Goal: Task Accomplishment & Management: Manage account settings

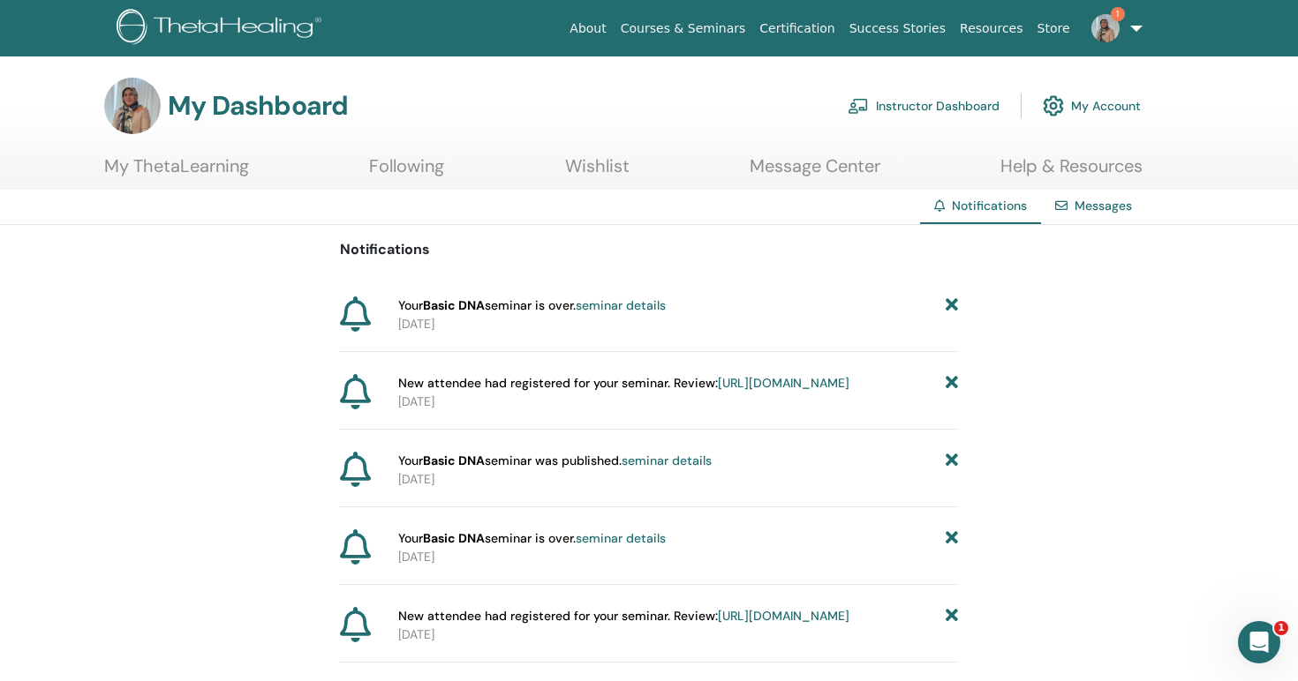
click at [949, 107] on link "Instructor Dashboard" at bounding box center [923, 106] width 152 height 39
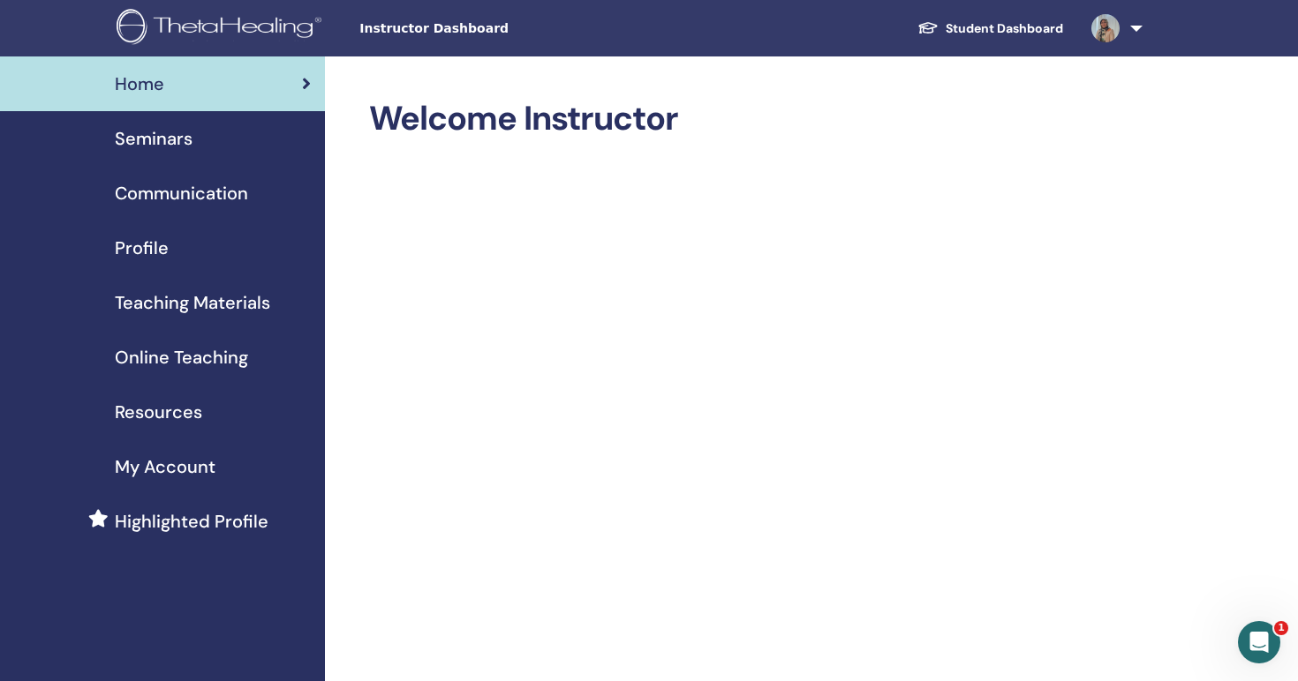
click at [175, 358] on span "Online Teaching" at bounding box center [181, 357] width 133 height 26
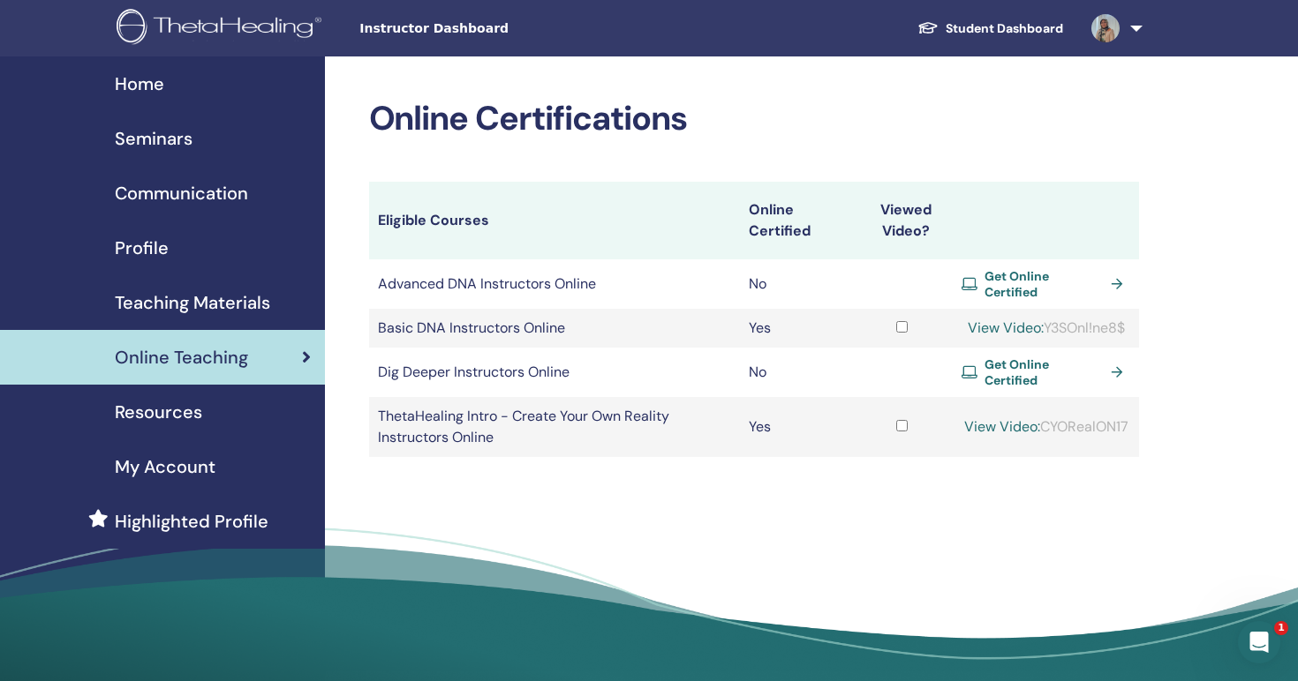
click at [195, 525] on span "Highlighted Profile" at bounding box center [192, 521] width 154 height 26
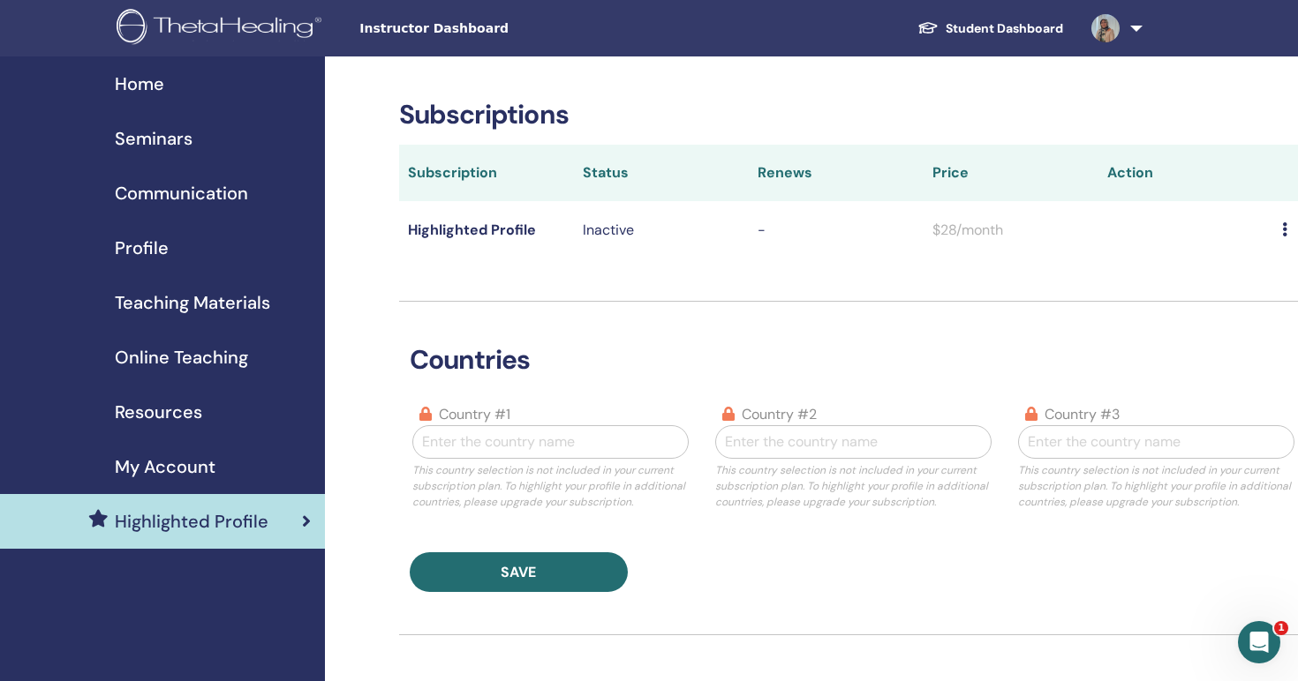
click at [218, 456] on div "My Account" at bounding box center [162, 467] width 297 height 26
click at [154, 140] on span "Seminars" at bounding box center [154, 138] width 78 height 26
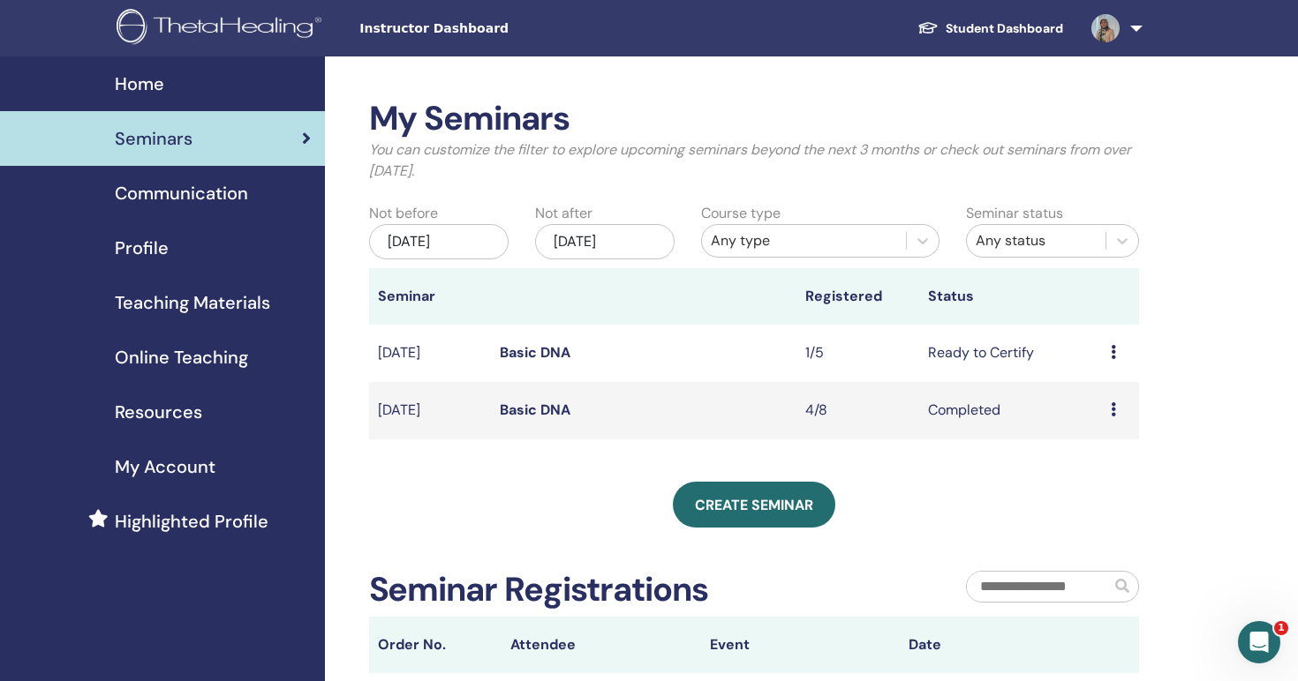
click at [691, 327] on td "Basic DNA" at bounding box center [643, 353] width 305 height 57
click at [740, 375] on td "Basic DNA" at bounding box center [643, 353] width 305 height 57
click at [1108, 351] on td "Preview Edit Attendees Cancel" at bounding box center [1120, 353] width 37 height 57
click at [1116, 353] on div "Preview Edit Attendees Cancel" at bounding box center [1119, 352] width 19 height 21
click at [1107, 367] on link "Preview" at bounding box center [1098, 367] width 50 height 19
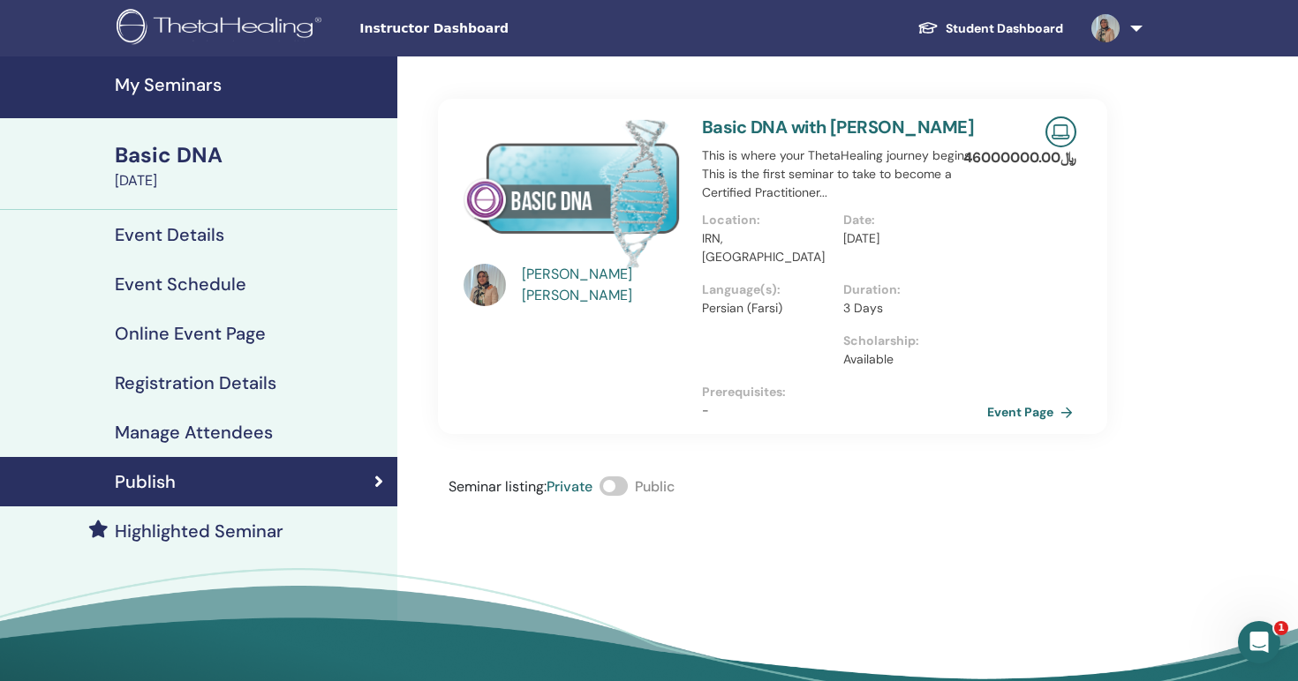
click at [1041, 399] on link "Event Page" at bounding box center [1033, 412] width 93 height 26
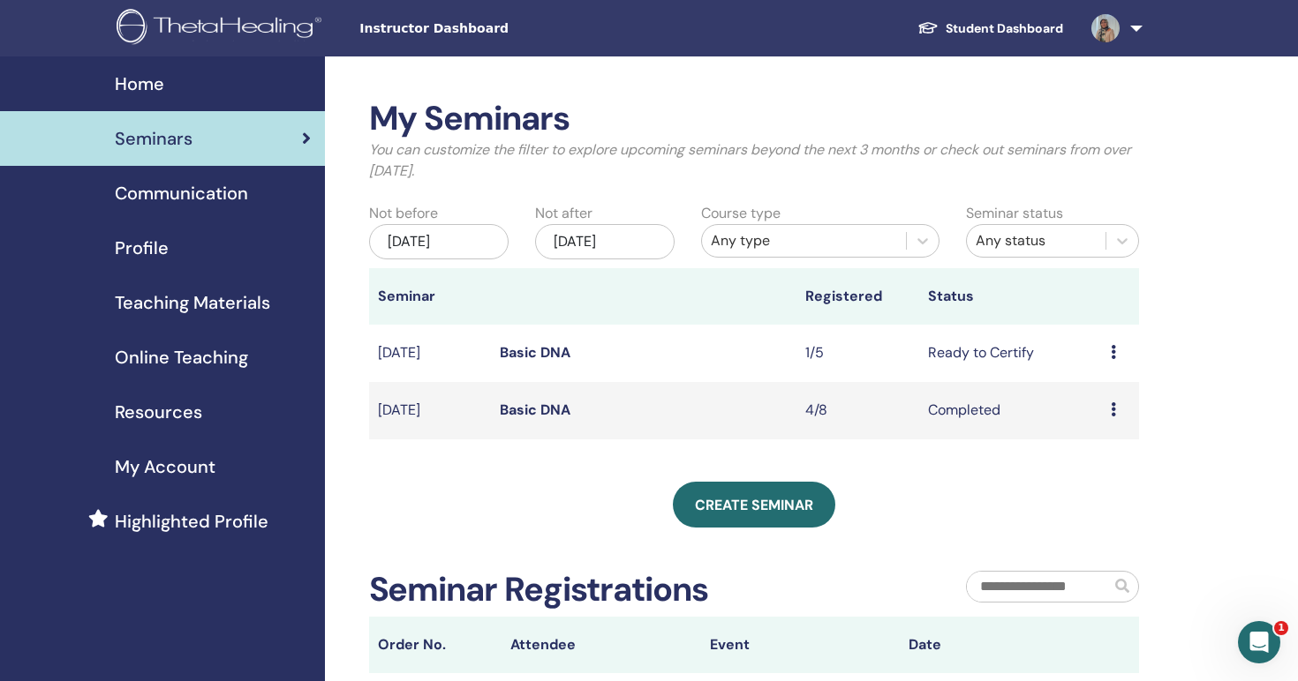
click at [132, 184] on span "Communication" at bounding box center [181, 193] width 133 height 26
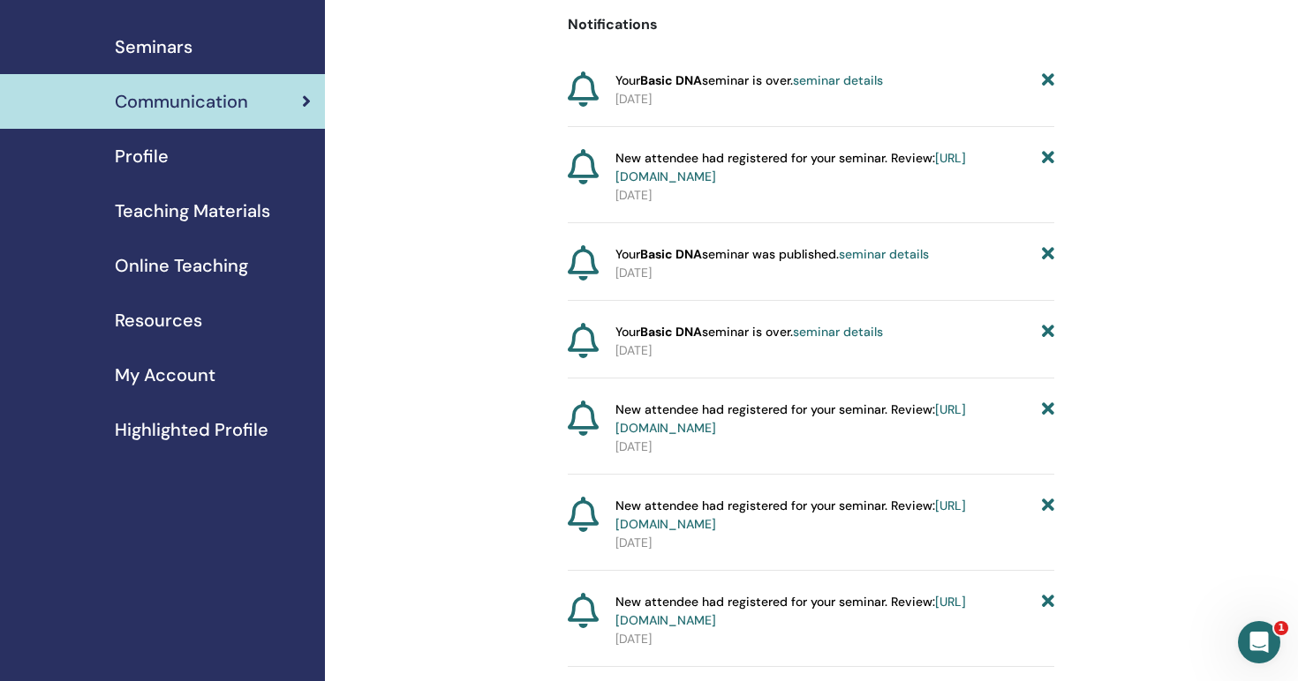
scroll to position [94, 0]
click at [833, 76] on link "seminar details" at bounding box center [838, 79] width 90 height 16
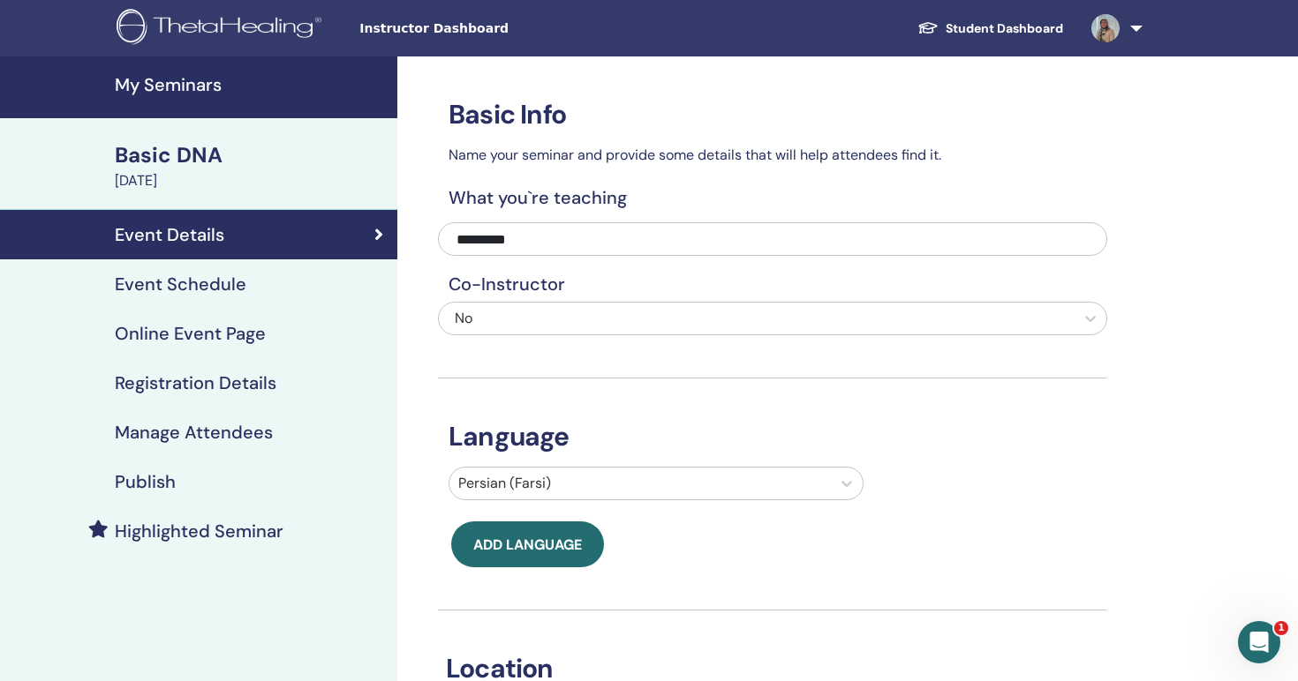
click at [222, 289] on h4 "Event Schedule" at bounding box center [181, 284] width 132 height 21
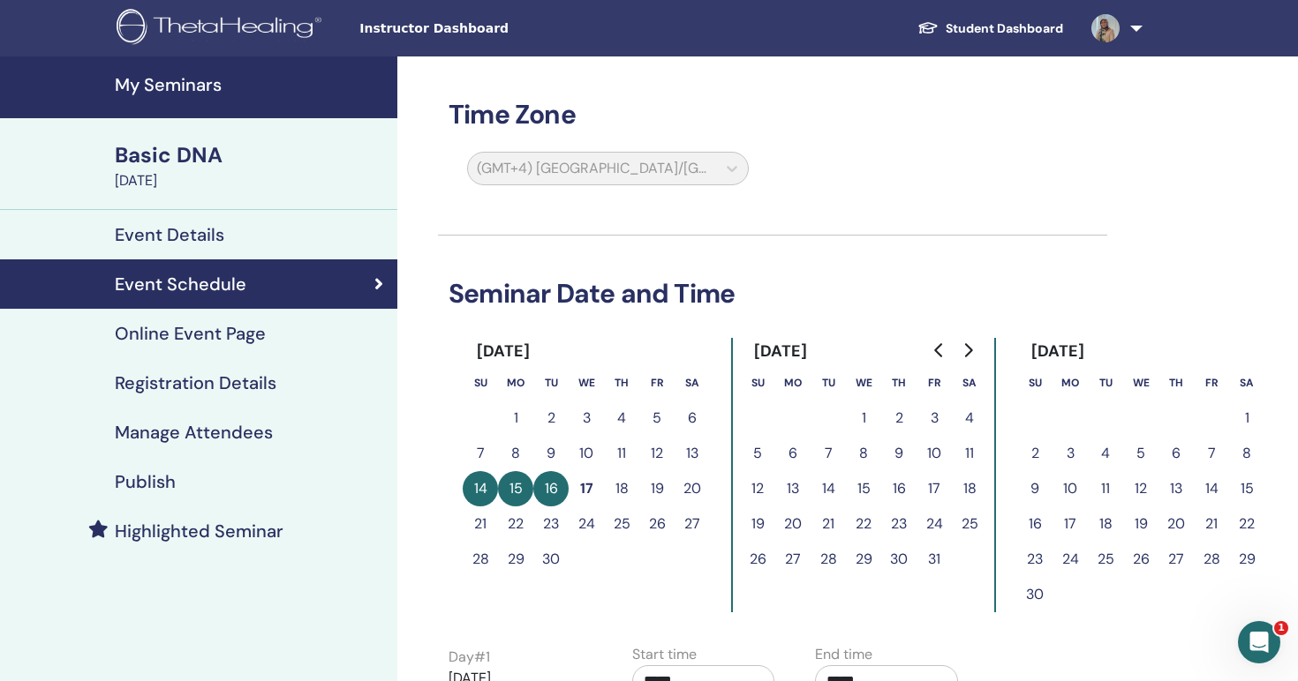
click at [200, 334] on h4 "Online Event Page" at bounding box center [190, 333] width 151 height 21
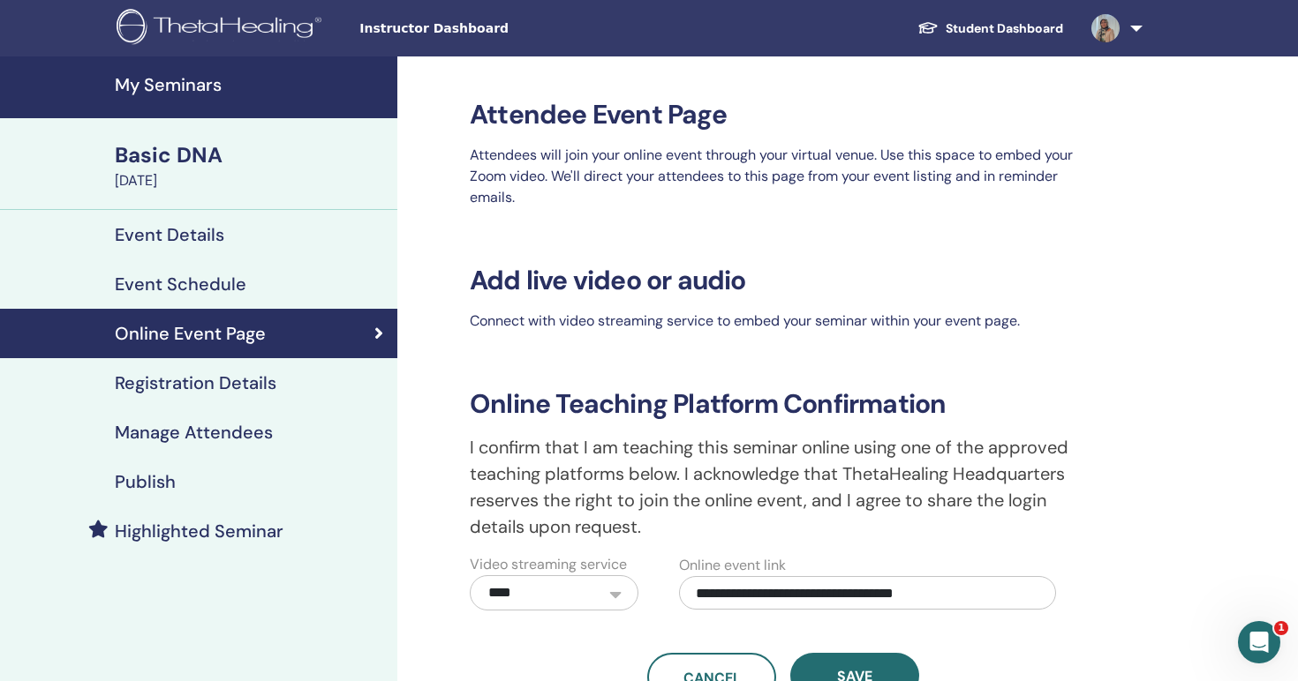
click at [200, 380] on h4 "Registration Details" at bounding box center [196, 383] width 162 height 21
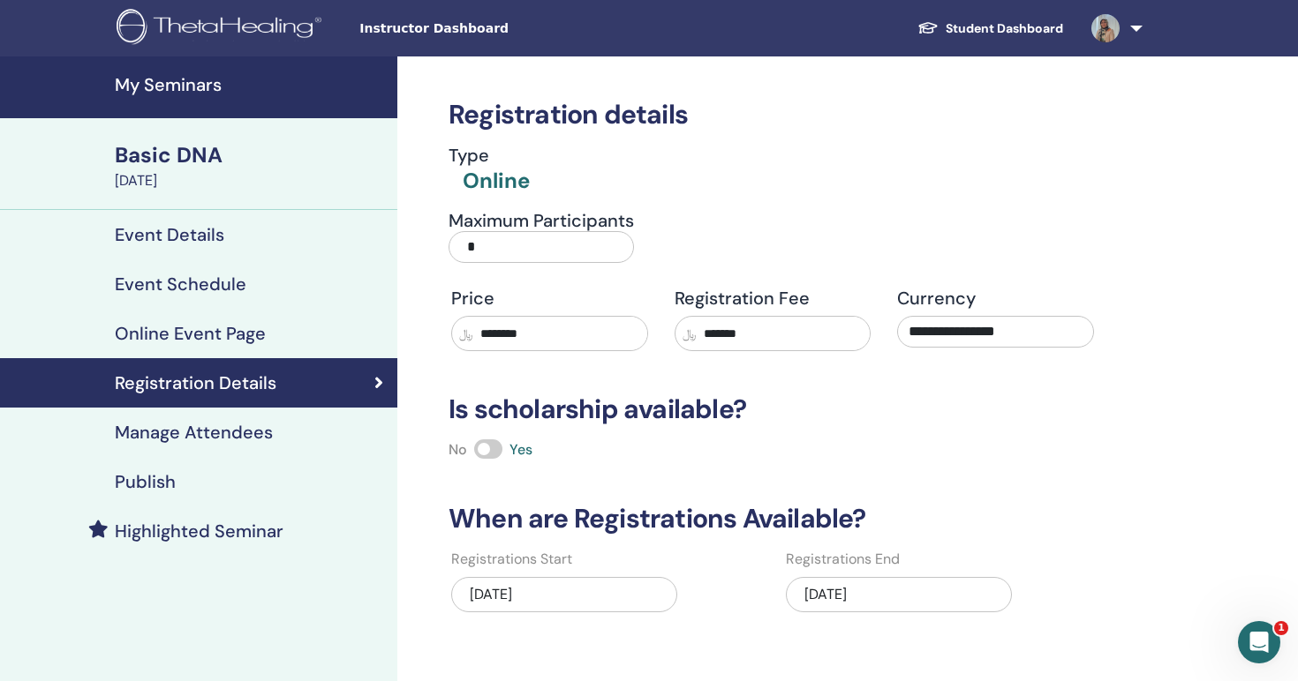
click at [211, 431] on h4 "Manage Attendees" at bounding box center [194, 432] width 158 height 21
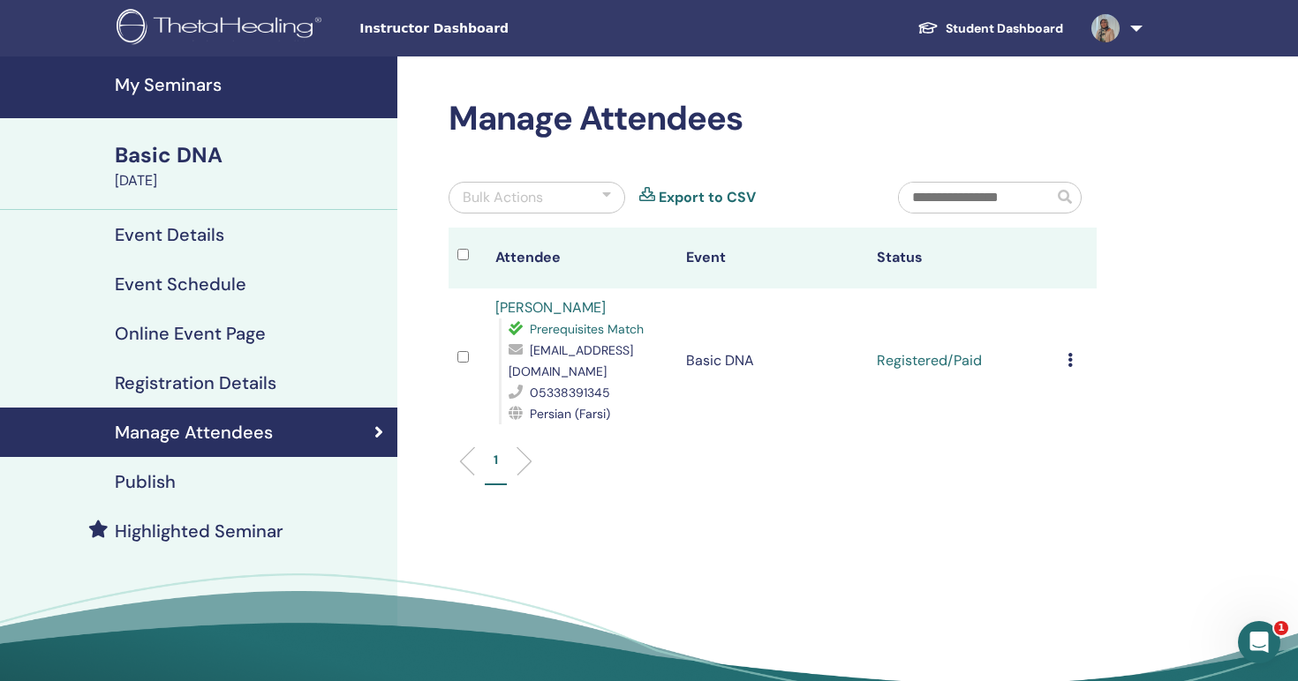
click at [1075, 359] on div "Cancel Registration Do not auto-certify Mark as Paid Mark as Unpaid Mark as Abs…" at bounding box center [1077, 360] width 20 height 21
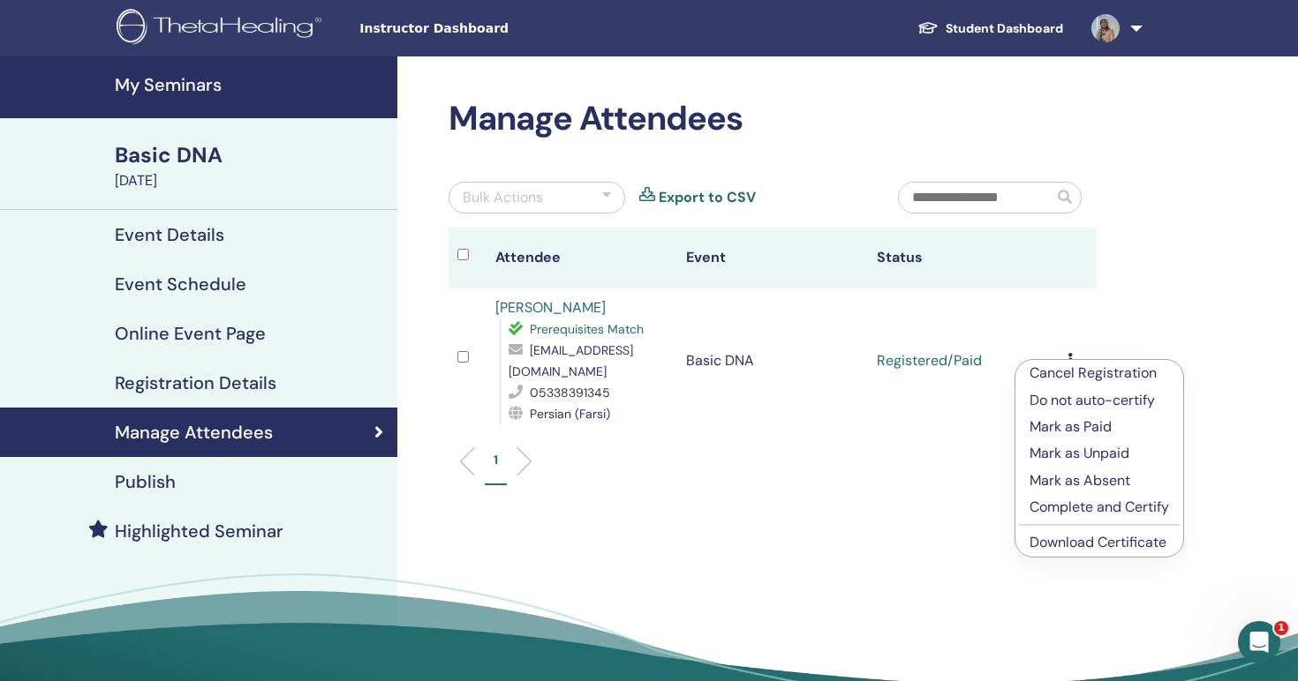
click at [1093, 513] on p "Complete and Certify" at bounding box center [1098, 507] width 139 height 21
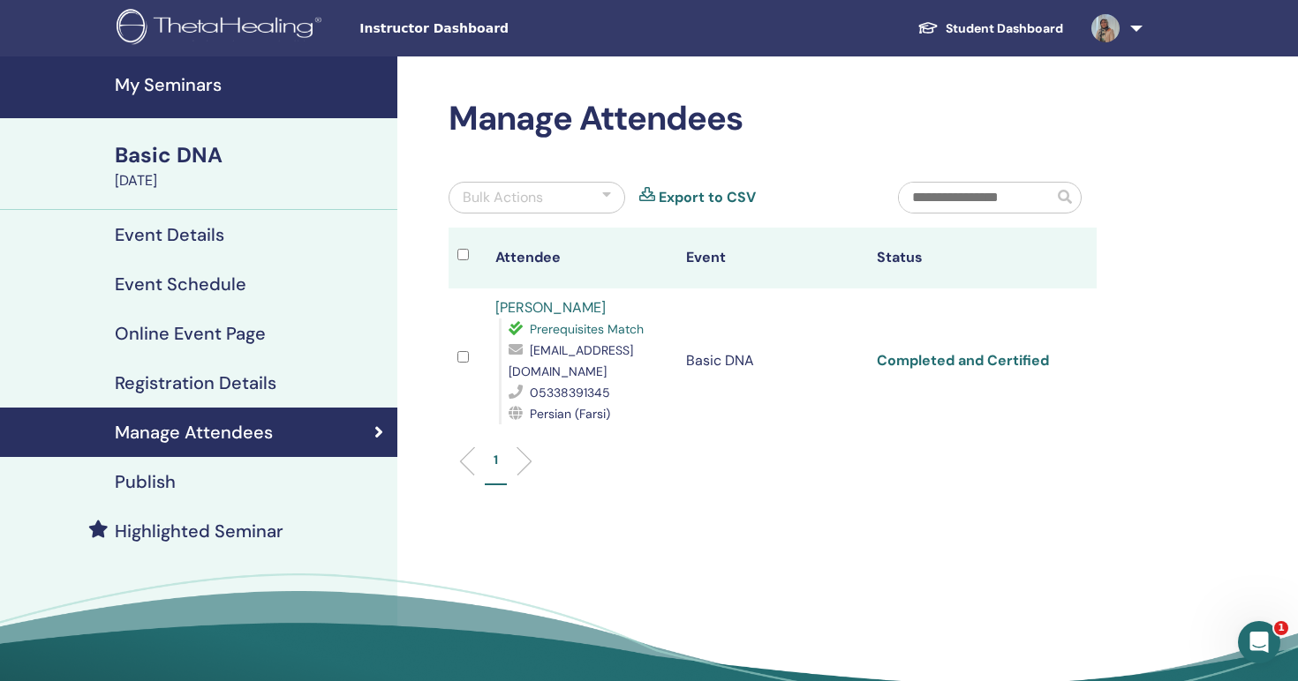
click at [954, 358] on link "Completed and Certified" at bounding box center [963, 360] width 172 height 19
click at [175, 242] on h4 "Event Details" at bounding box center [169, 234] width 109 height 21
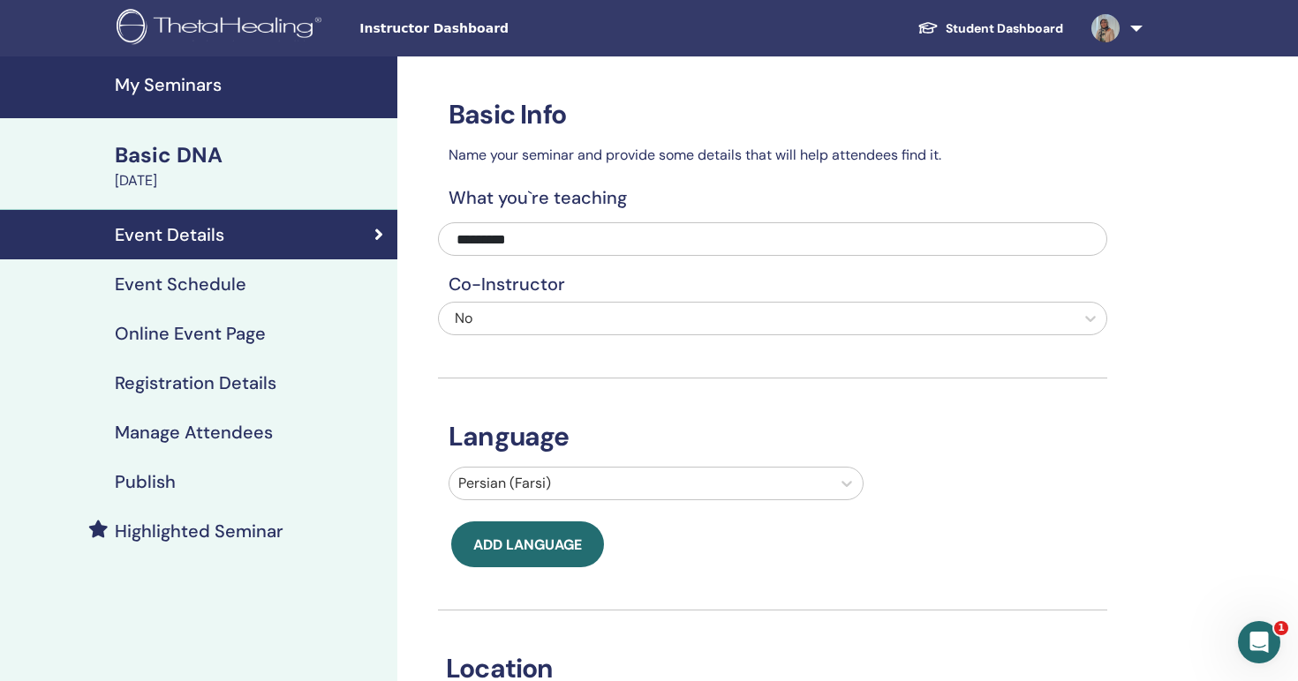
click at [183, 83] on h4 "My Seminars" at bounding box center [251, 84] width 272 height 21
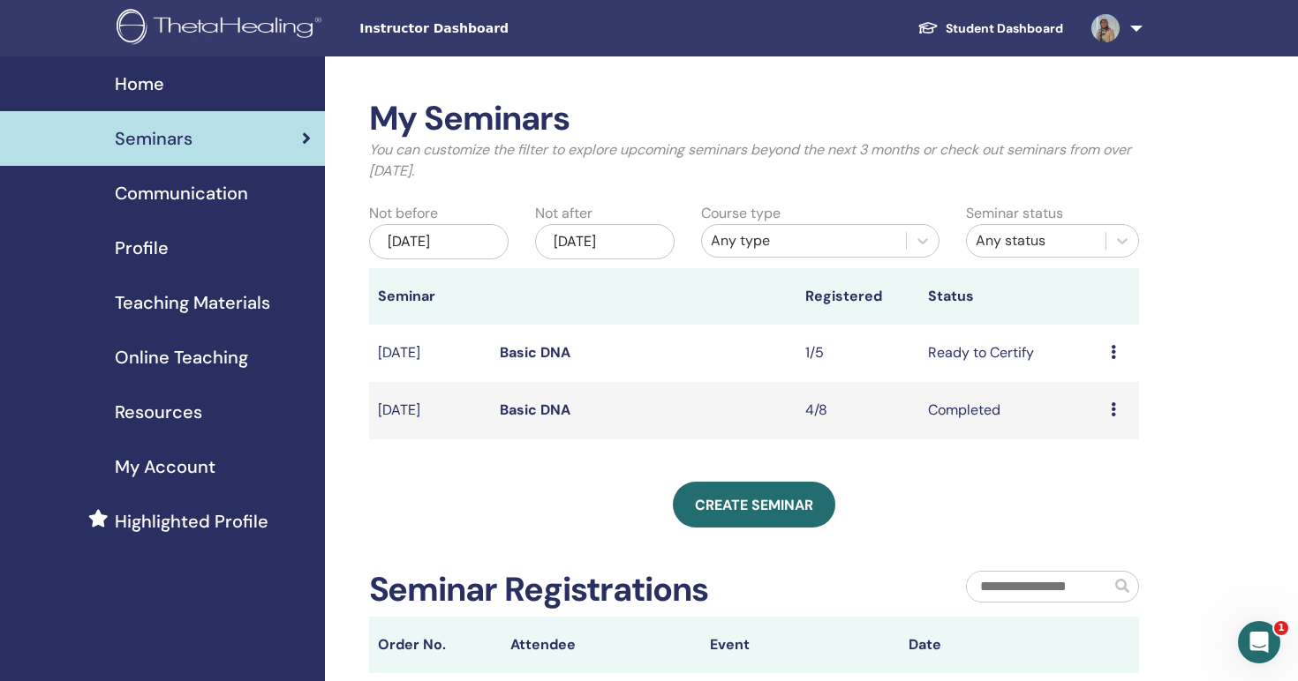
click at [147, 89] on span "Home" at bounding box center [139, 84] width 49 height 26
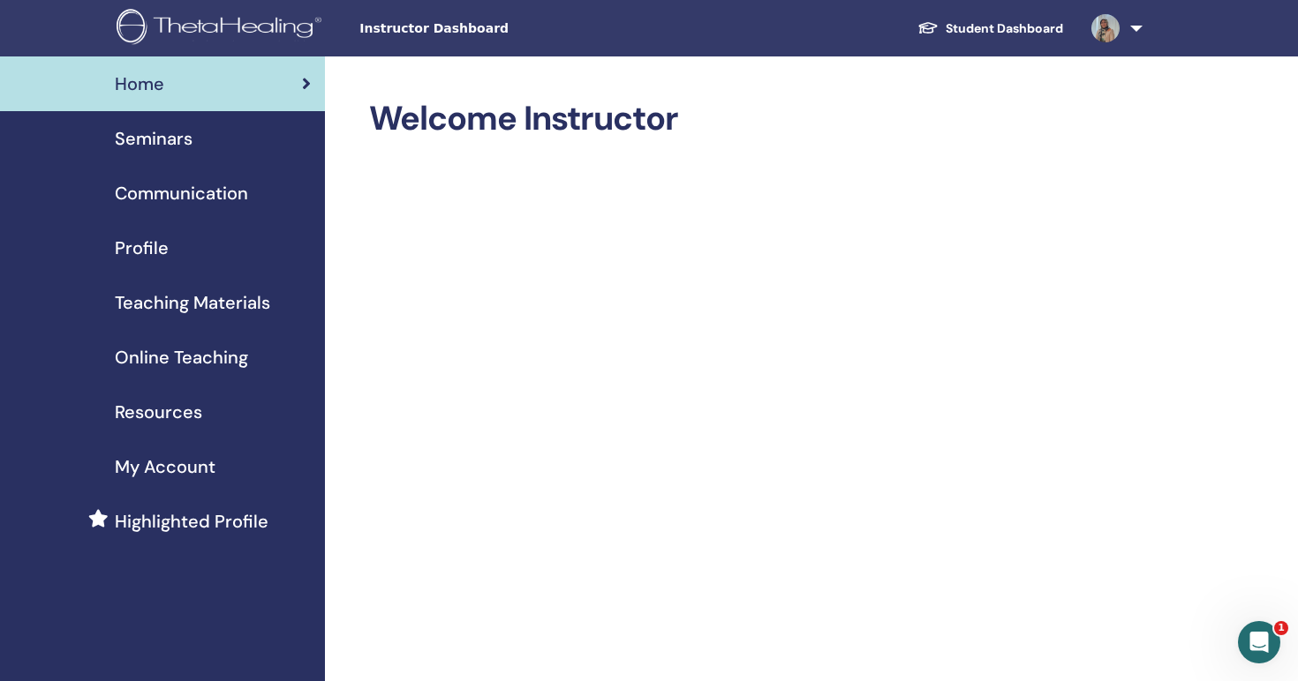
click at [161, 136] on span "Seminars" at bounding box center [154, 138] width 78 height 26
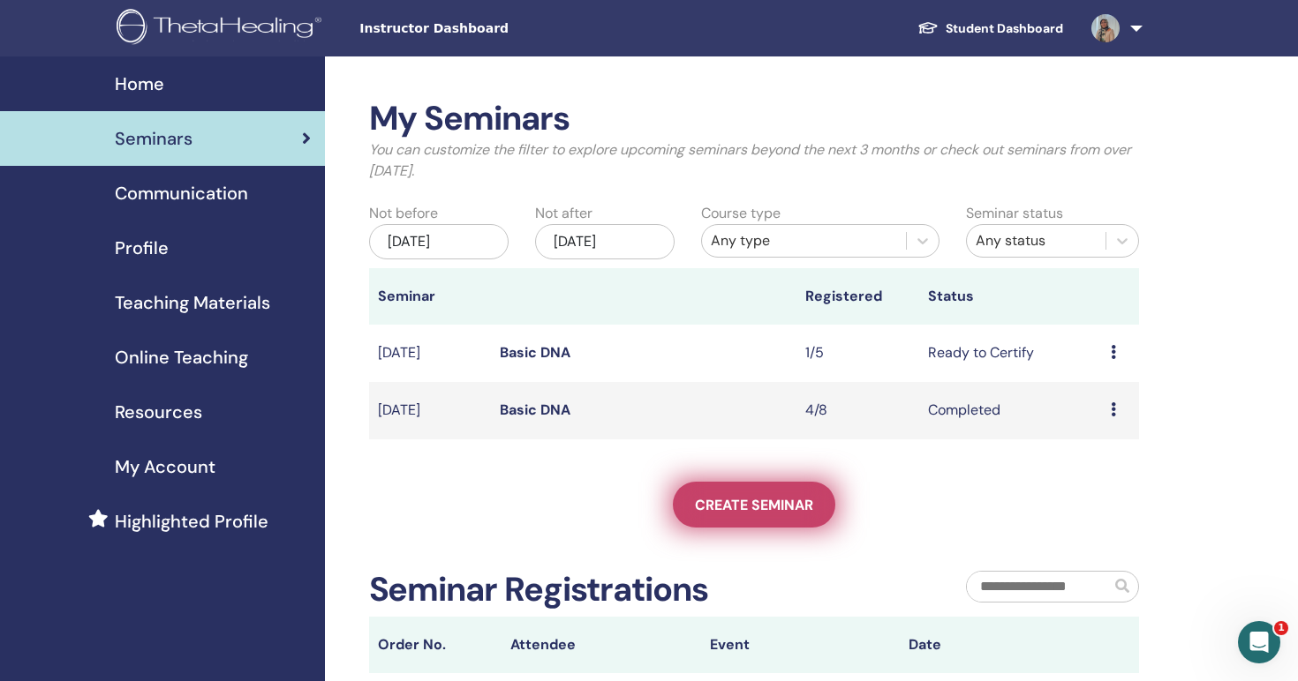
click at [735, 501] on span "Create seminar" at bounding box center [754, 505] width 118 height 19
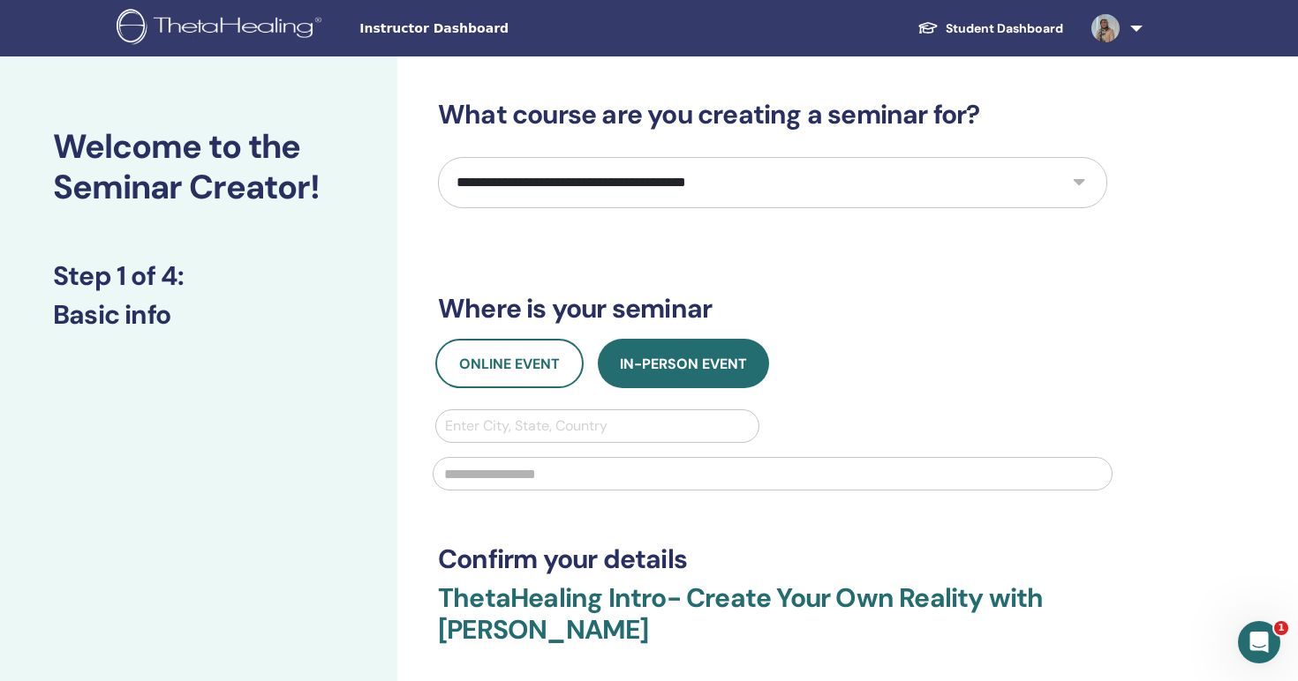
click at [658, 183] on select "**********" at bounding box center [772, 182] width 669 height 51
select select "*"
click at [438, 157] on select "**********" at bounding box center [772, 182] width 669 height 51
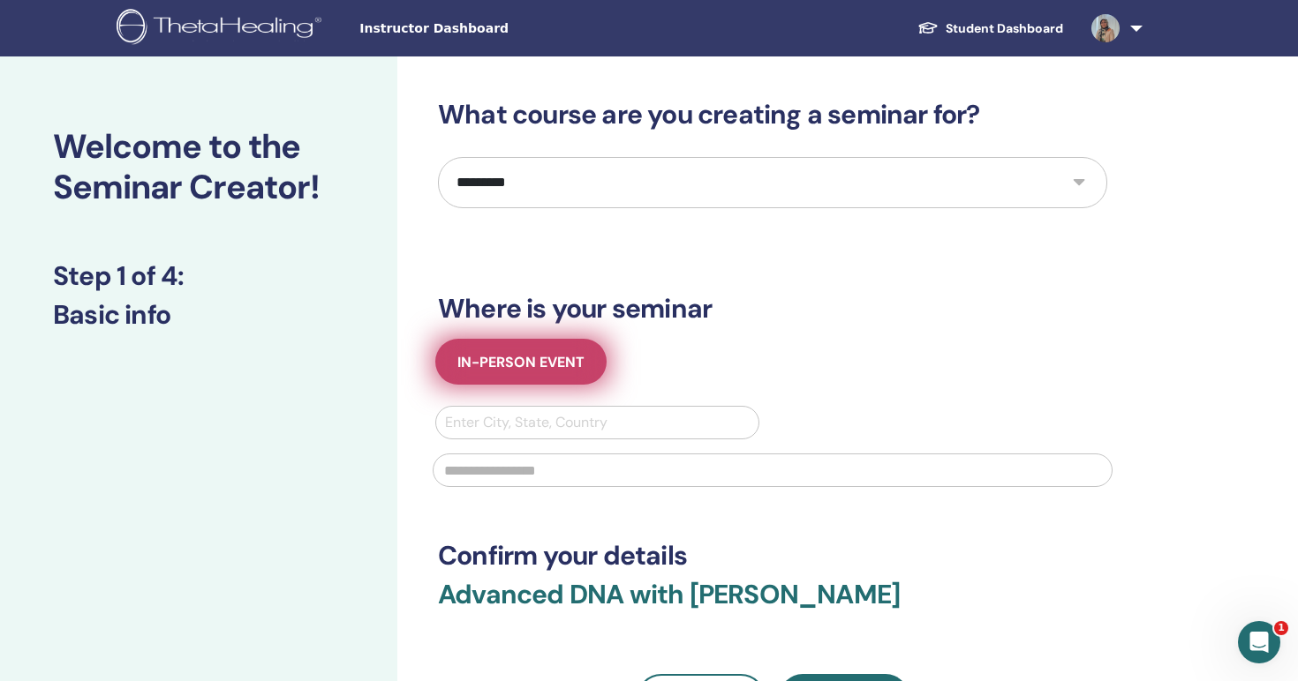
click at [501, 377] on button "In-Person Event" at bounding box center [520, 362] width 171 height 46
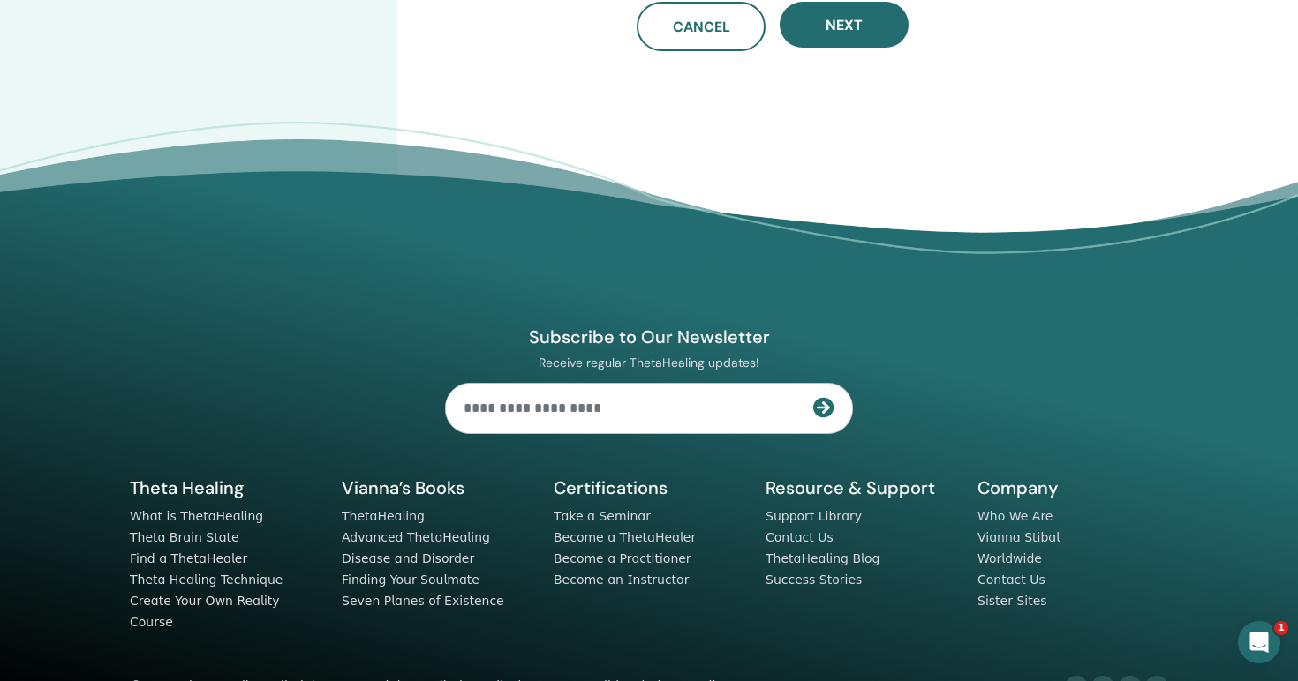
scroll to position [697, 0]
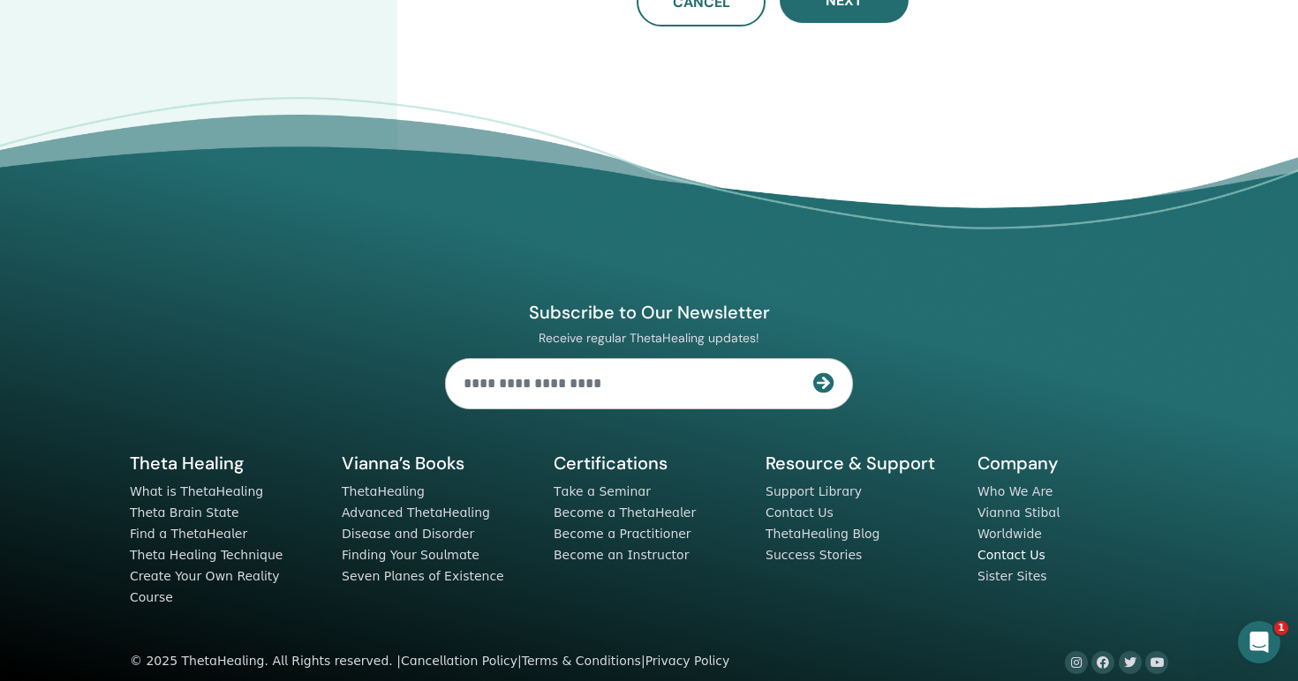
click at [1008, 557] on link "Contact Us" at bounding box center [1011, 555] width 68 height 14
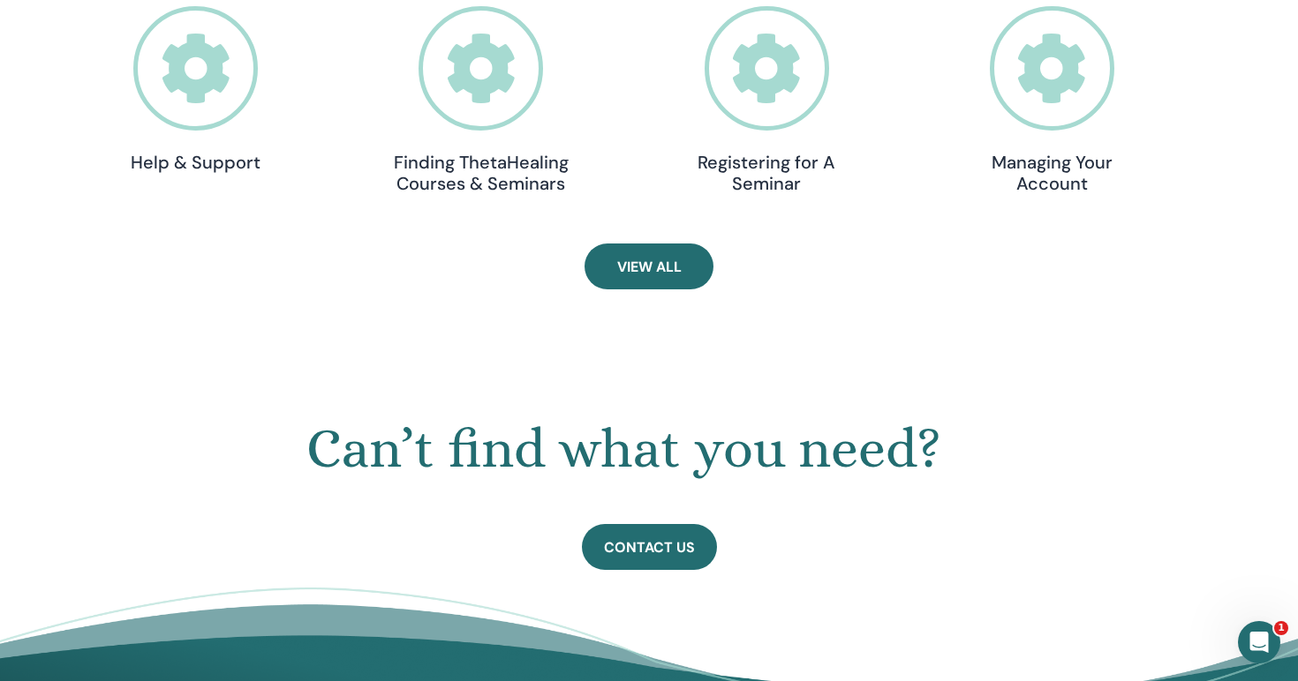
scroll to position [687, 0]
click at [211, 79] on icon at bounding box center [195, 67] width 124 height 124
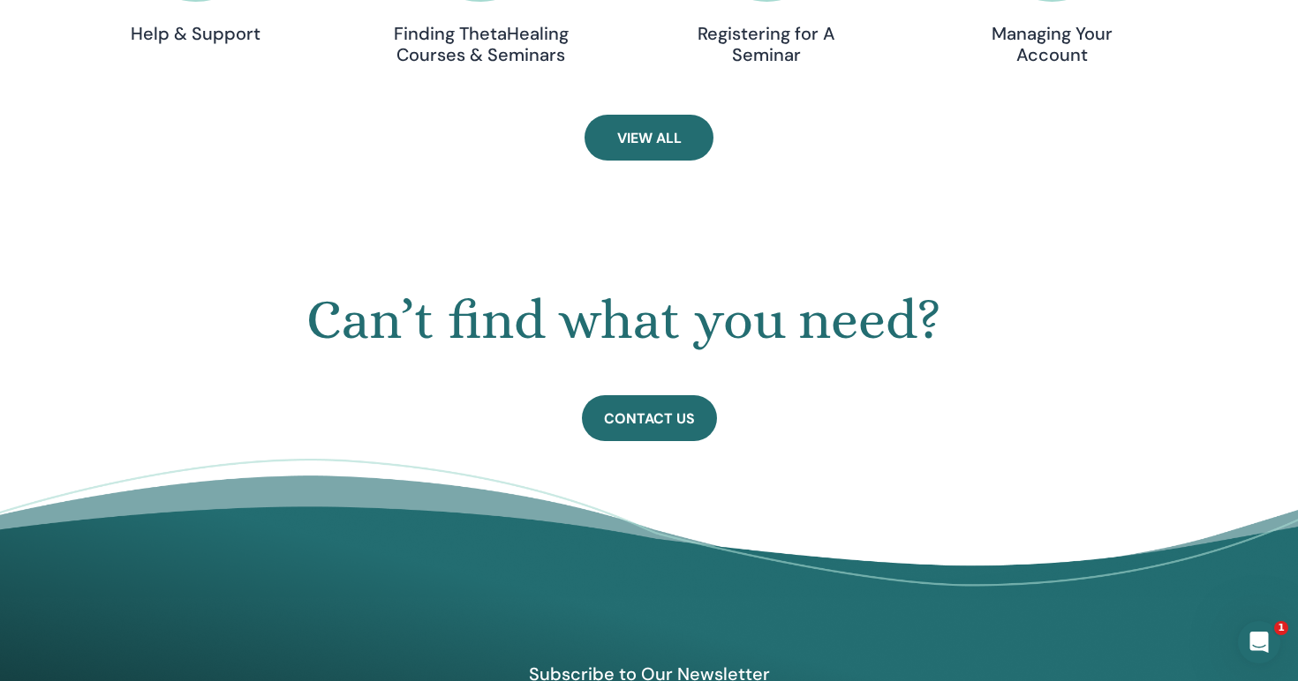
scroll to position [816, 0]
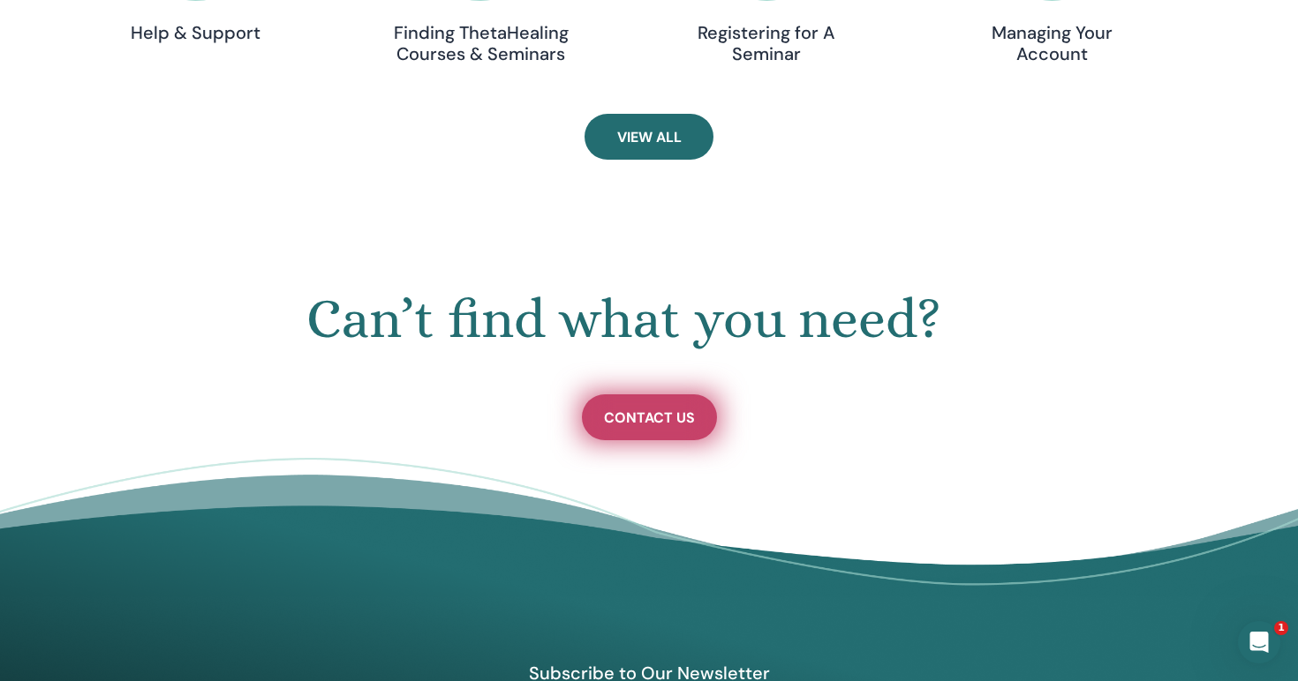
click at [630, 415] on span "Contact Us" at bounding box center [649, 418] width 91 height 19
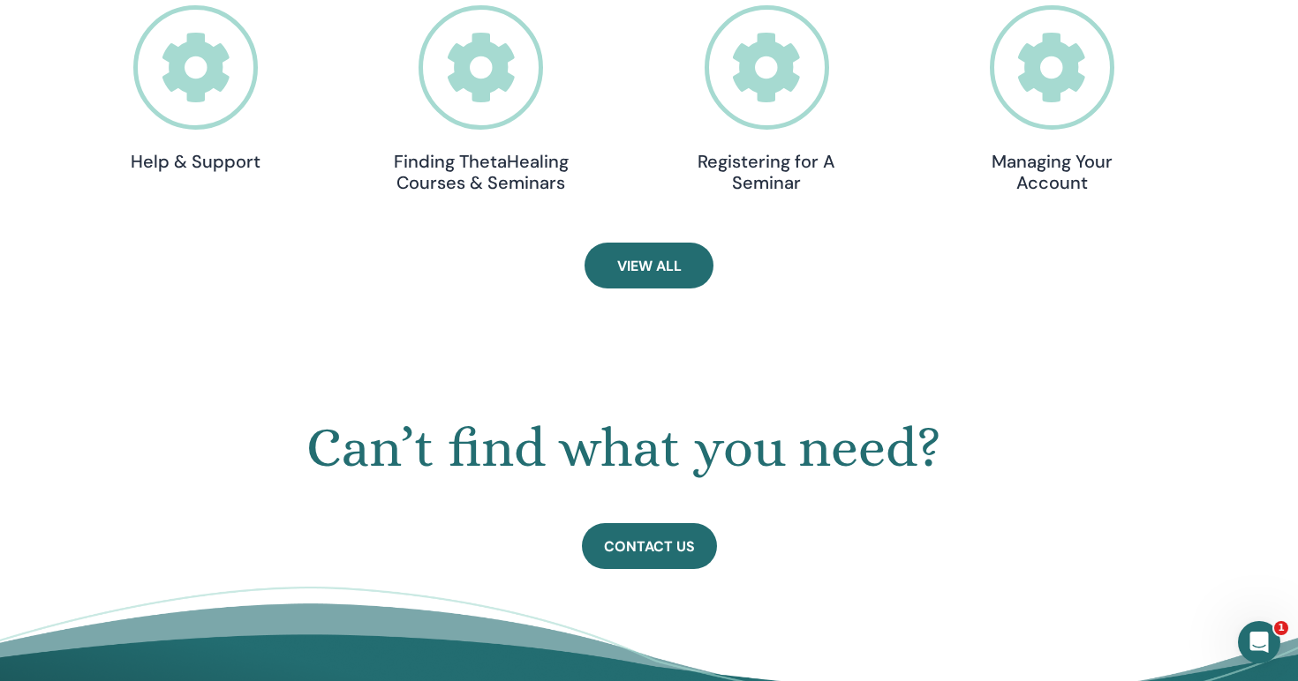
scroll to position [741, 0]
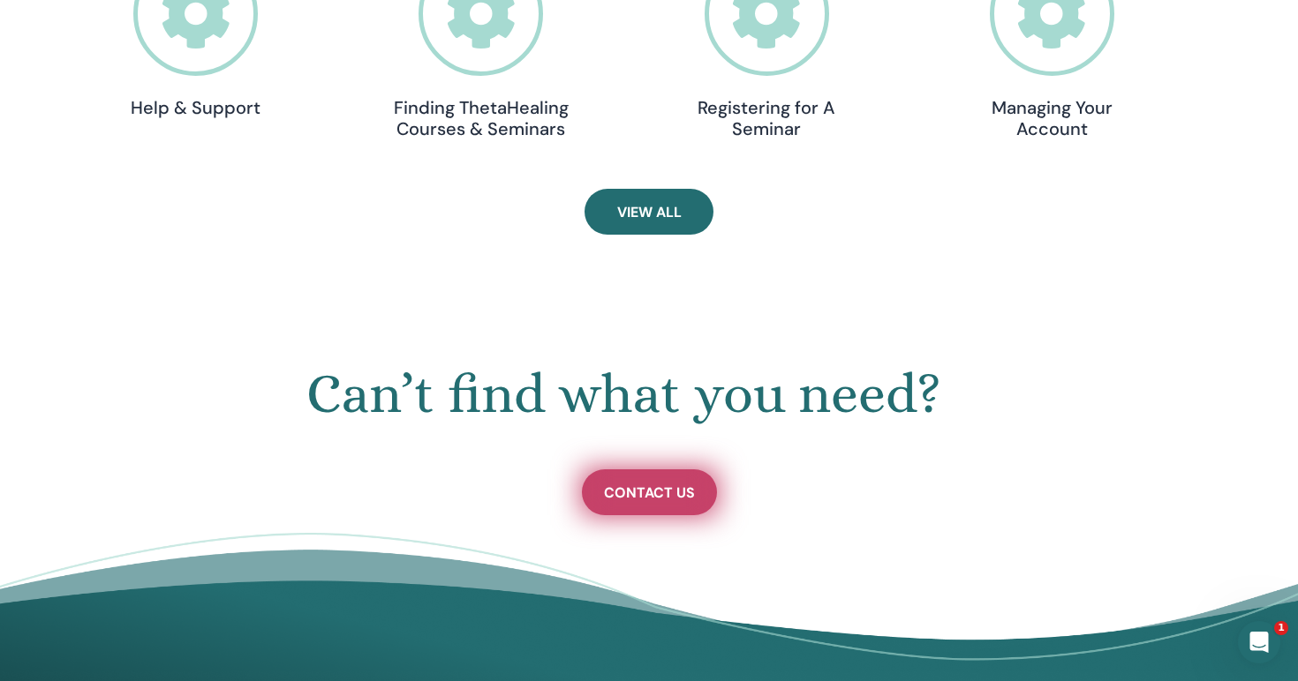
click at [659, 504] on link "Contact Us" at bounding box center [649, 493] width 135 height 46
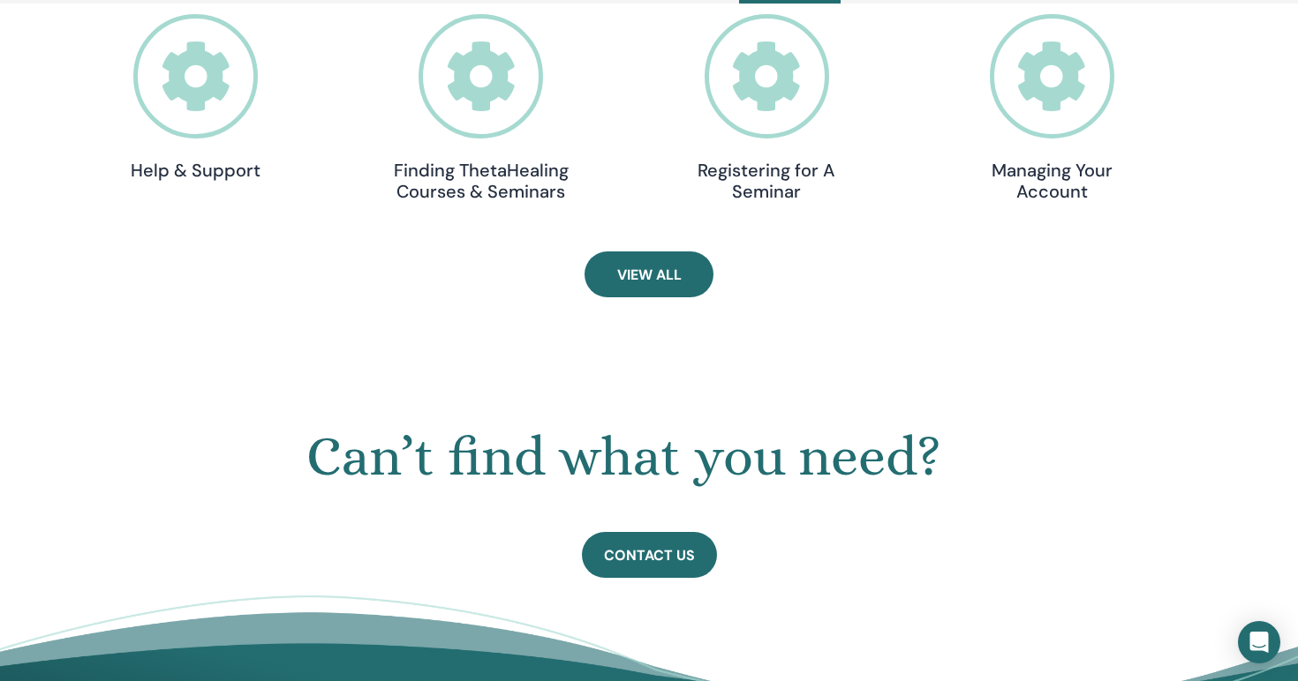
scroll to position [723, 0]
